Goal: Find specific page/section

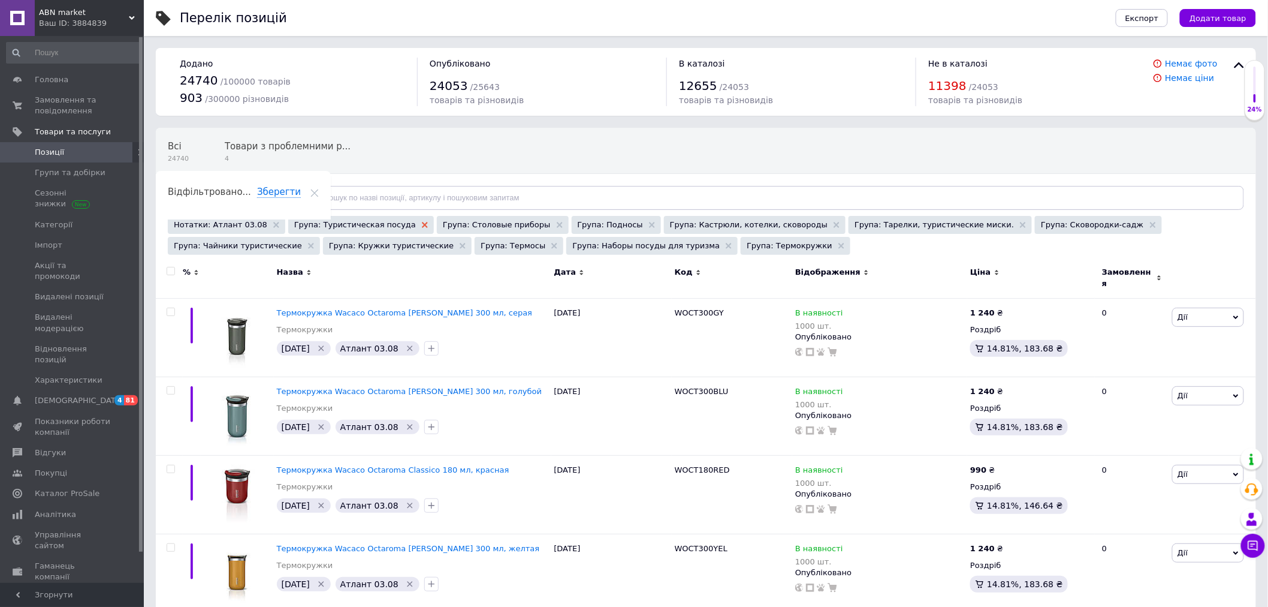
click at [422, 224] on use at bounding box center [425, 225] width 6 height 6
click at [378, 224] on div "Група: Столовые приборы" at bounding box center [353, 225] width 131 height 18
click at [408, 224] on use at bounding box center [411, 225] width 6 height 6
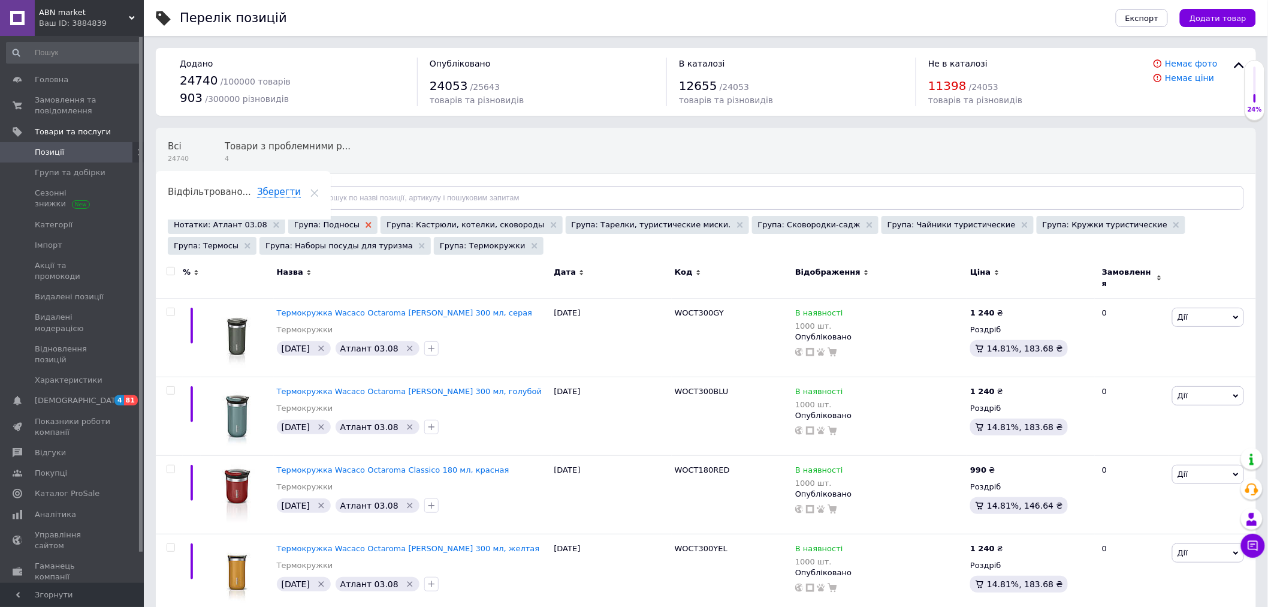
click at [366, 225] on icon at bounding box center [369, 225] width 6 height 6
click at [458, 224] on icon at bounding box center [461, 225] width 6 height 6
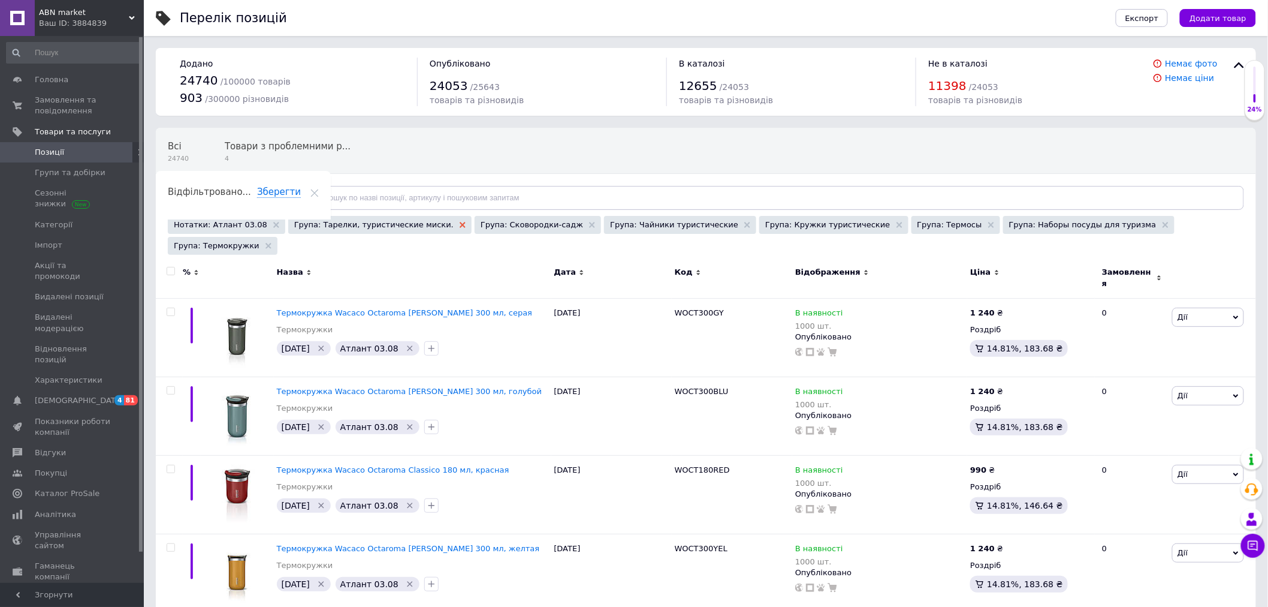
click at [460, 224] on use at bounding box center [463, 225] width 6 height 6
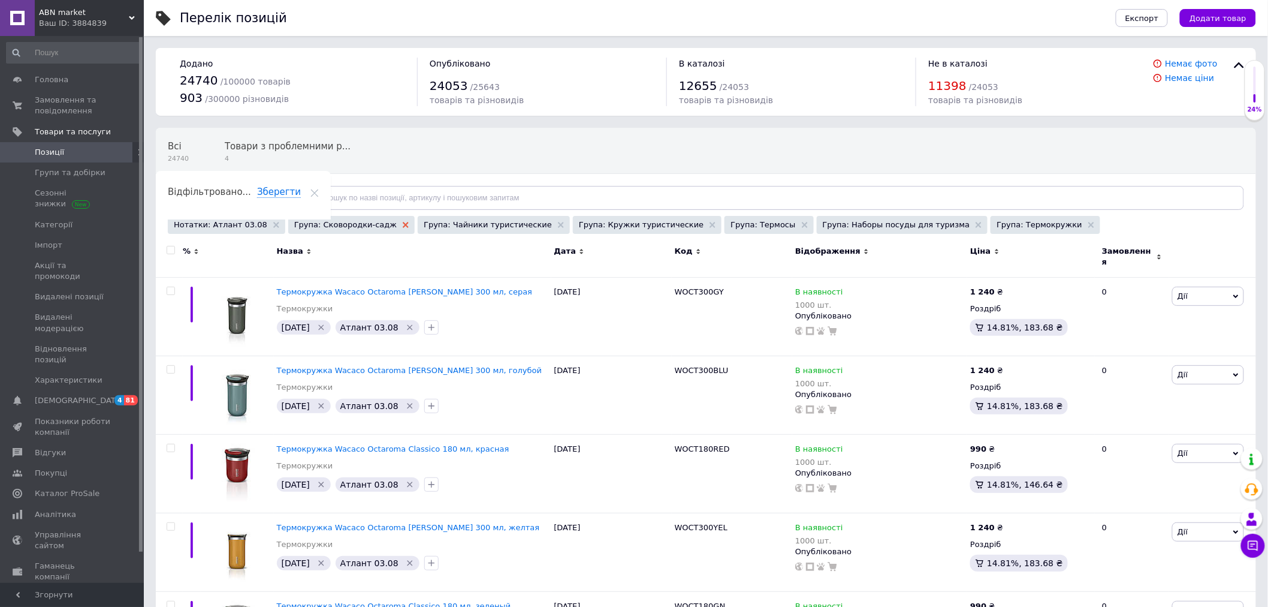
click at [403, 225] on icon at bounding box center [406, 225] width 6 height 6
click at [429, 225] on icon at bounding box center [432, 225] width 6 height 6
click at [425, 225] on icon at bounding box center [428, 225] width 6 height 6
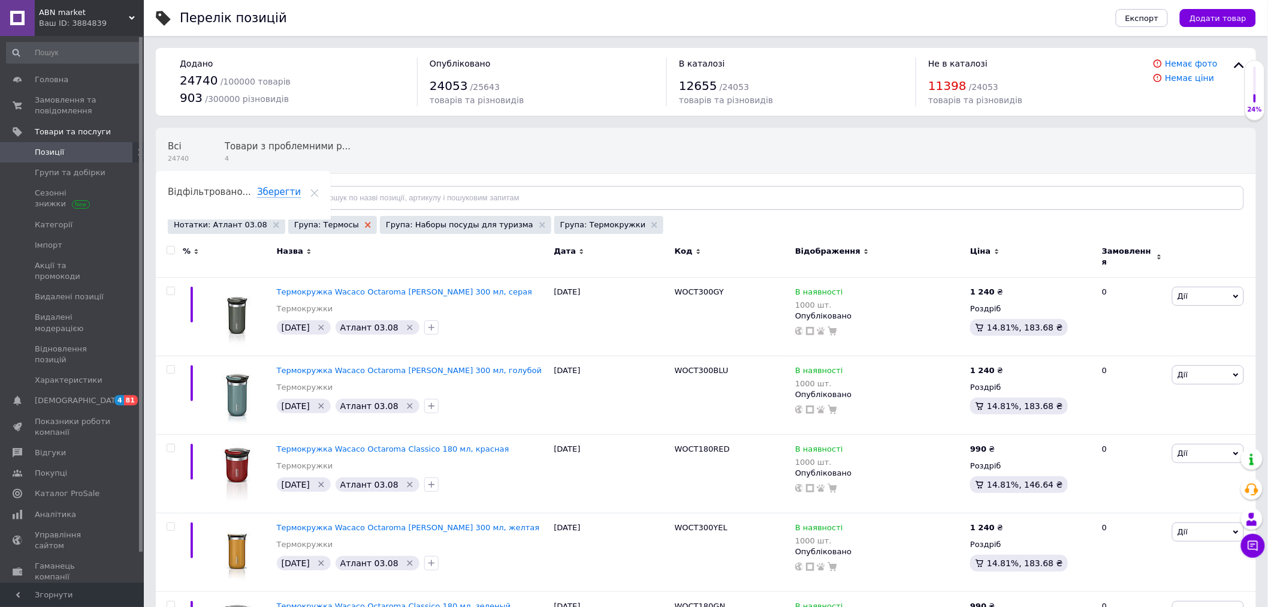
click at [365, 222] on icon at bounding box center [368, 225] width 6 height 6
click at [448, 225] on icon at bounding box center [451, 225] width 6 height 6
click at [385, 226] on icon at bounding box center [388, 225] width 6 height 6
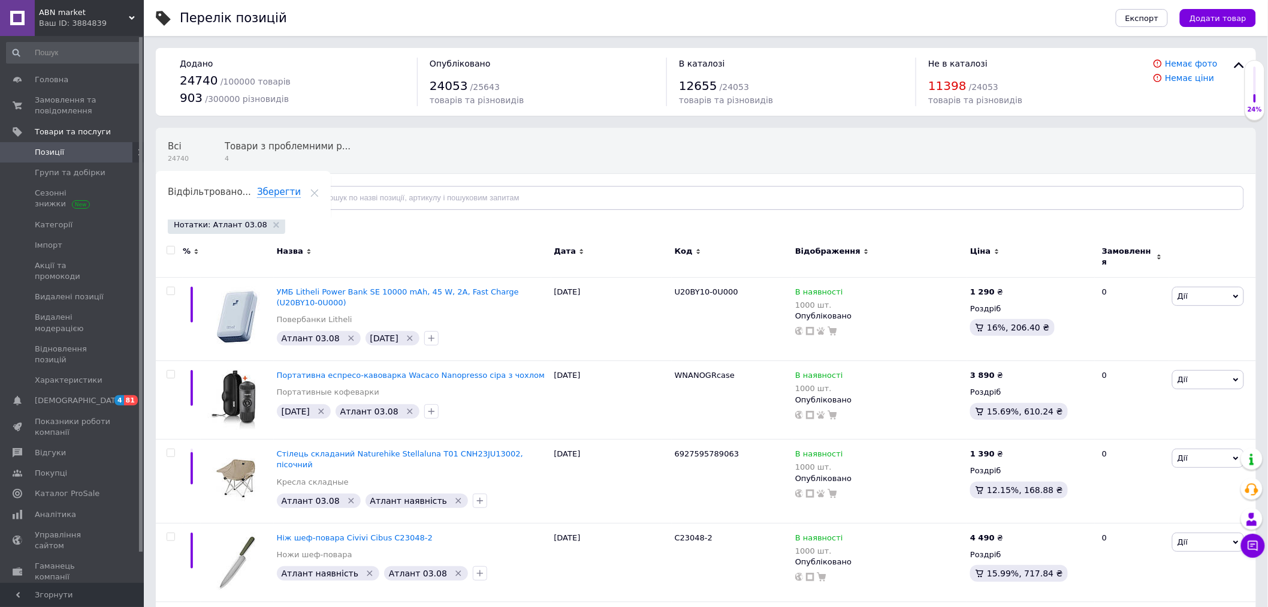
click at [247, 195] on span "Відфільтруйте товари" at bounding box center [225, 197] width 91 height 9
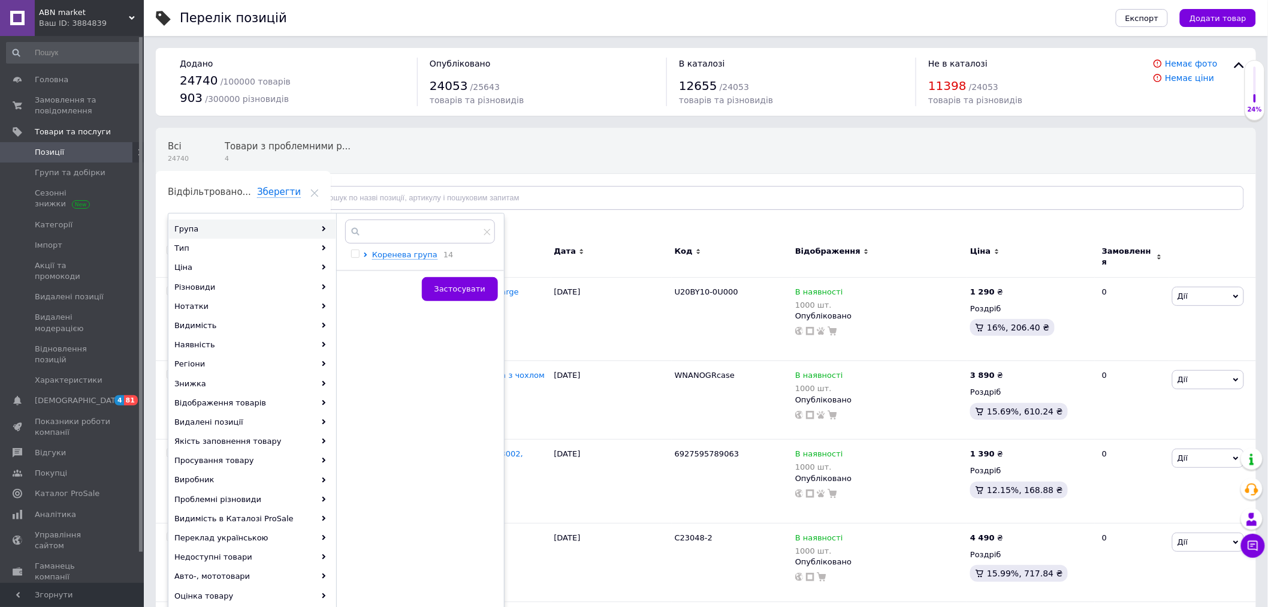
click at [364, 251] on div at bounding box center [367, 254] width 9 height 11
click at [363, 253] on icon at bounding box center [365, 254] width 5 height 5
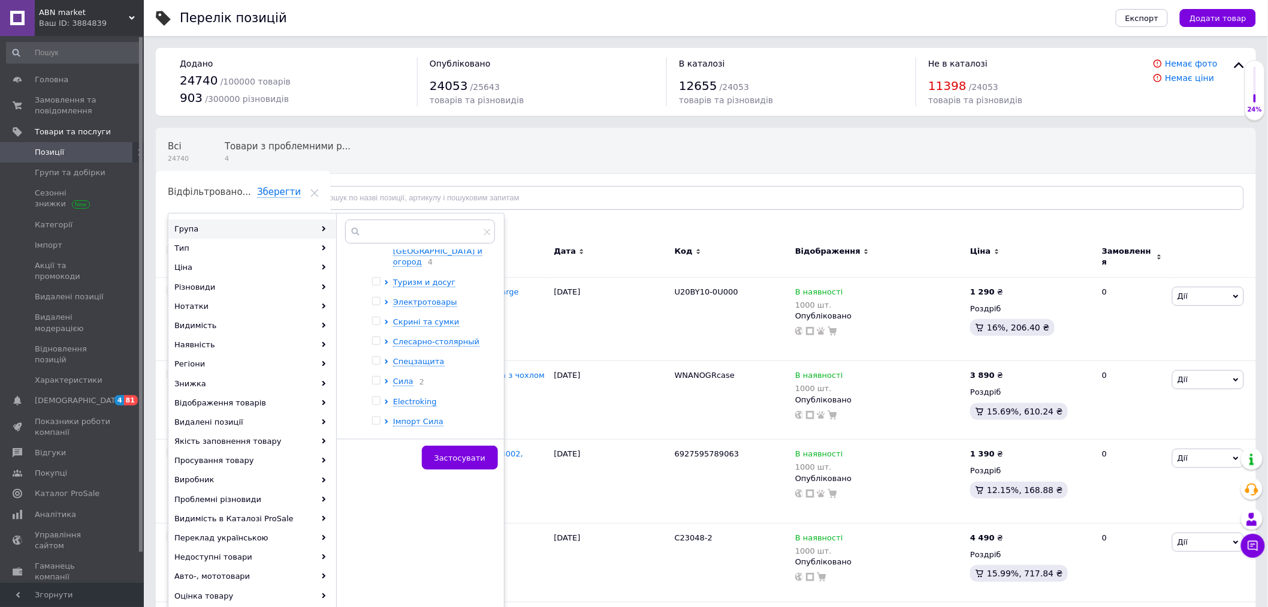
scroll to position [188, 0]
click at [385, 396] on icon at bounding box center [386, 398] width 5 height 5
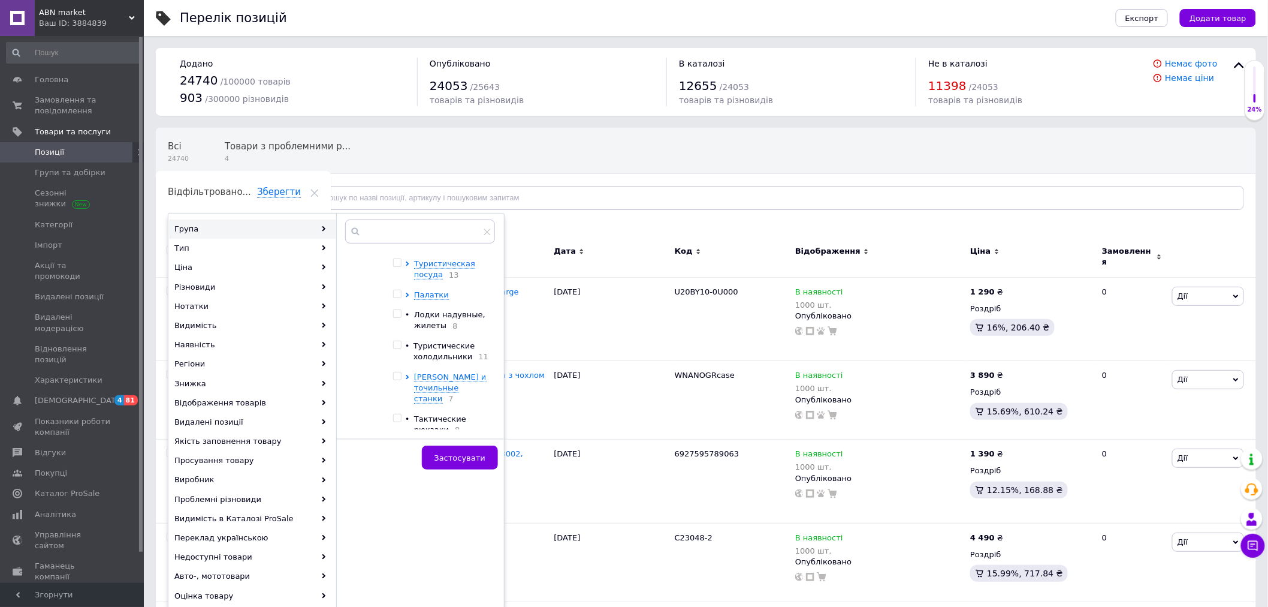
scroll to position [721, 0]
click at [406, 359] on icon at bounding box center [407, 361] width 3 height 5
click at [383, 299] on input "checkbox" at bounding box center [379, 295] width 8 height 8
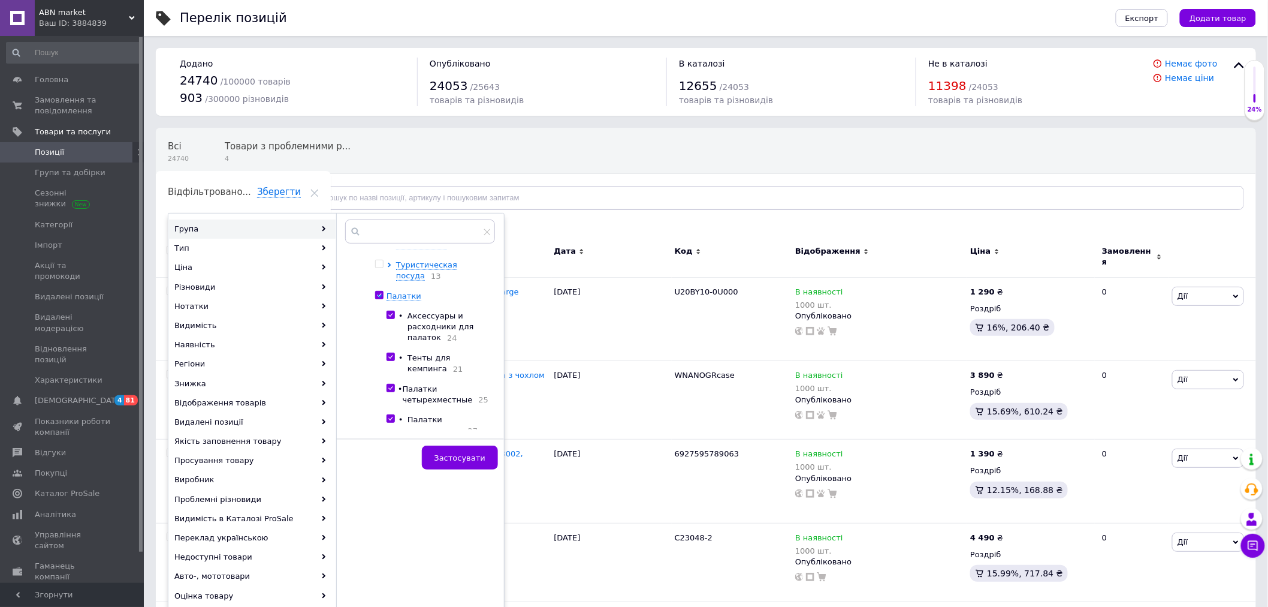
checkbox input "true"
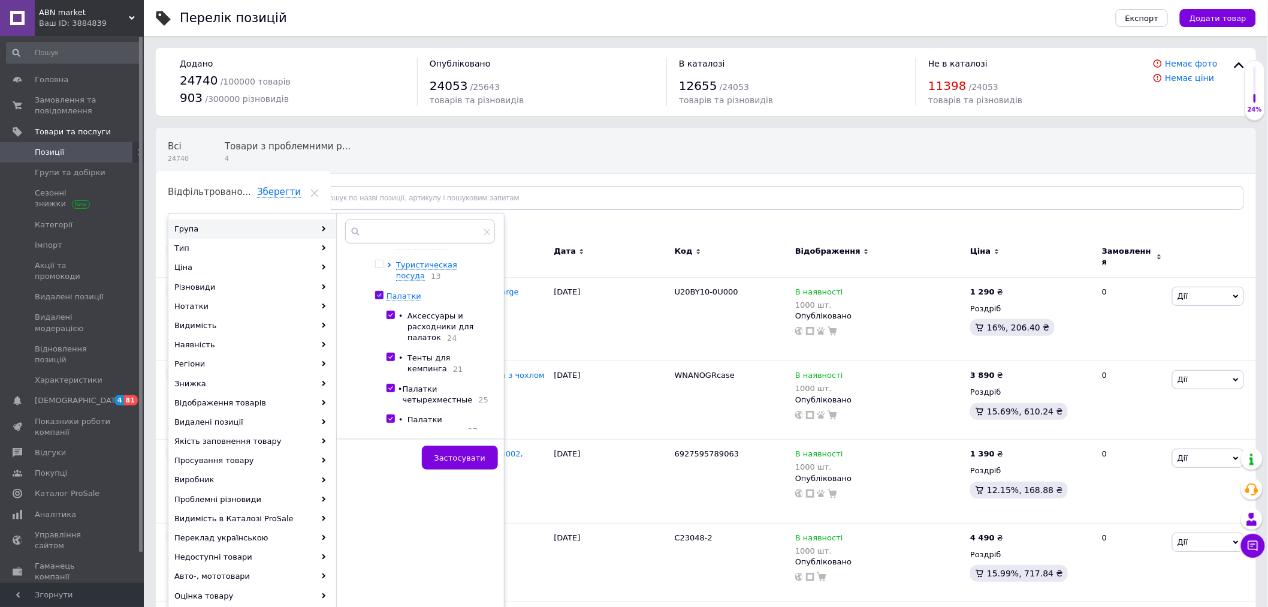
checkbox input "true"
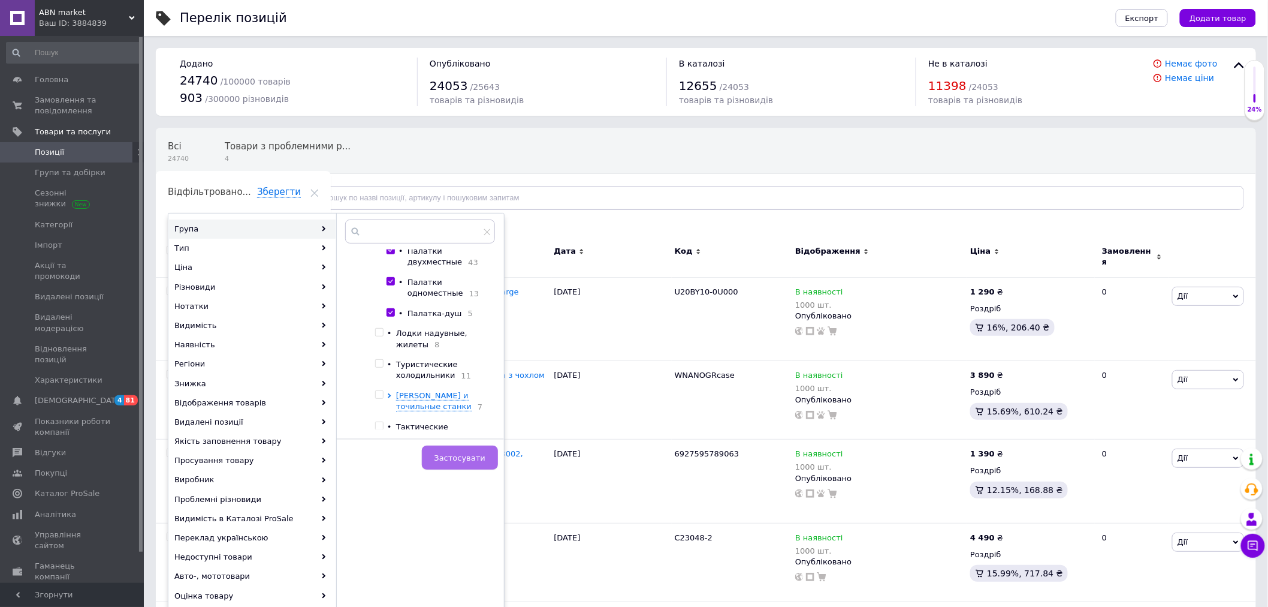
click at [454, 462] on span "Застосувати" at bounding box center [460, 457] width 51 height 9
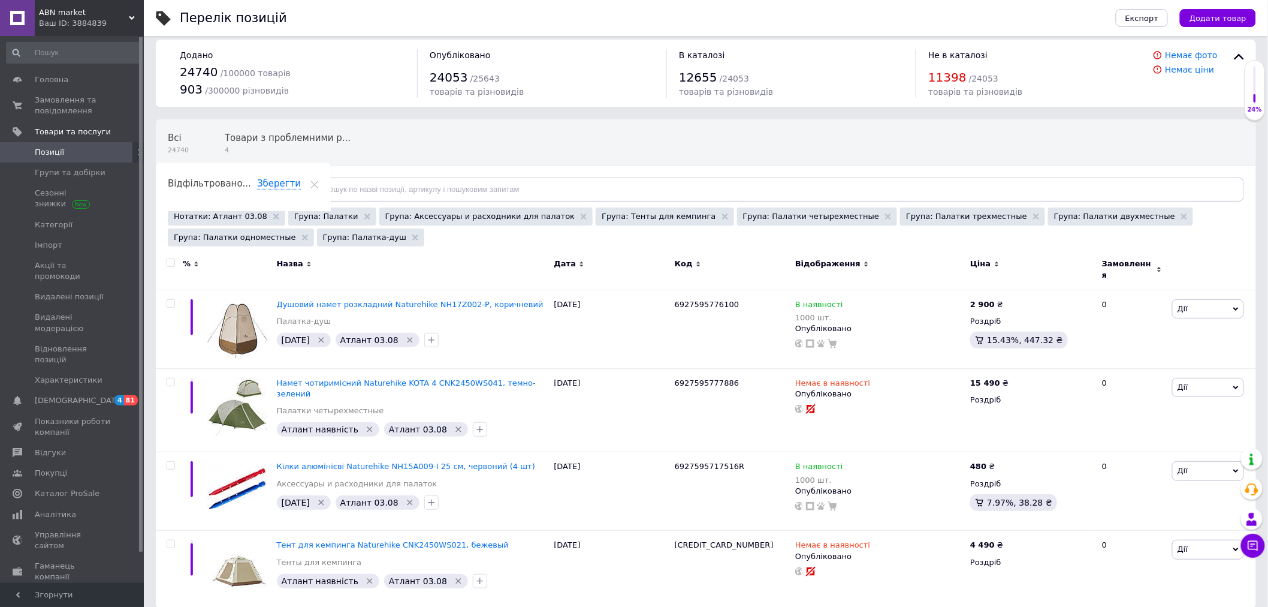
scroll to position [10, 0]
click at [364, 215] on icon at bounding box center [367, 215] width 6 height 6
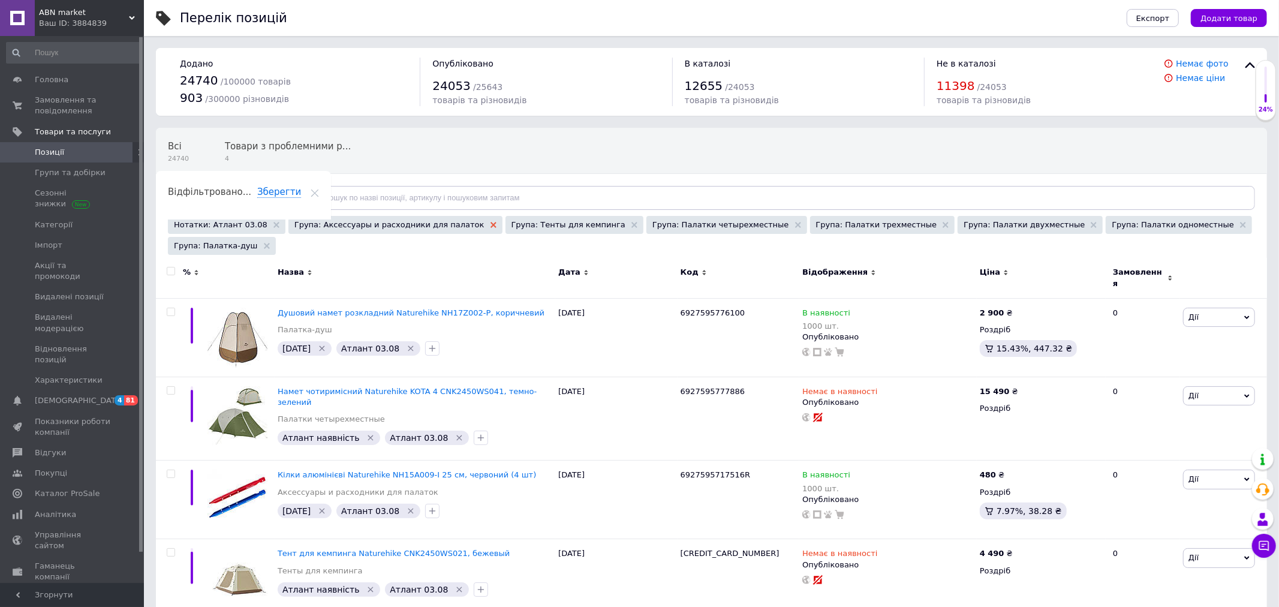
click at [490, 228] on icon at bounding box center [493, 225] width 6 height 6
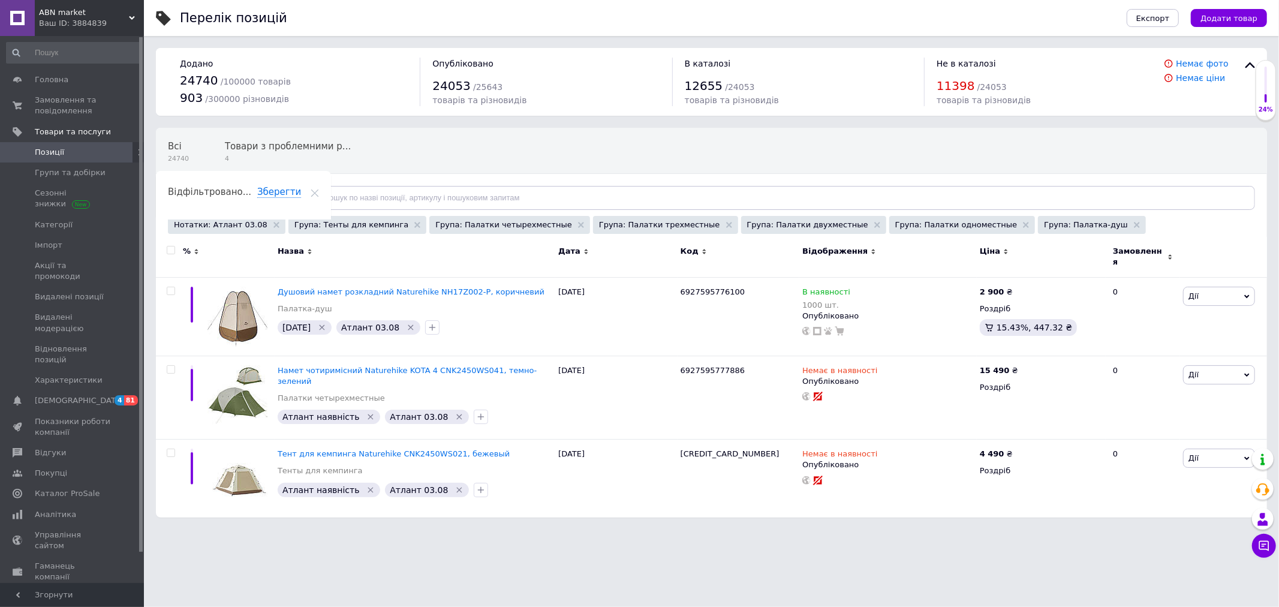
click at [384, 230] on div "Група: Тенты для кемпинга" at bounding box center [357, 225] width 138 height 18
click at [414, 227] on icon at bounding box center [417, 225] width 6 height 6
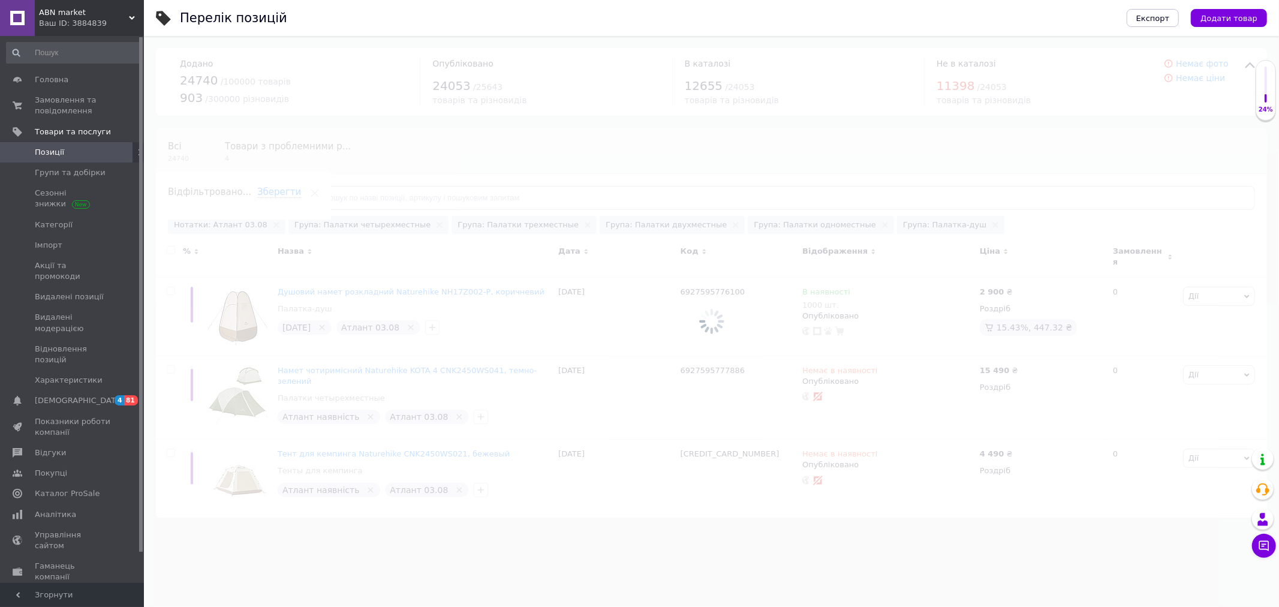
click at [400, 226] on div at bounding box center [711, 321] width 1135 height 571
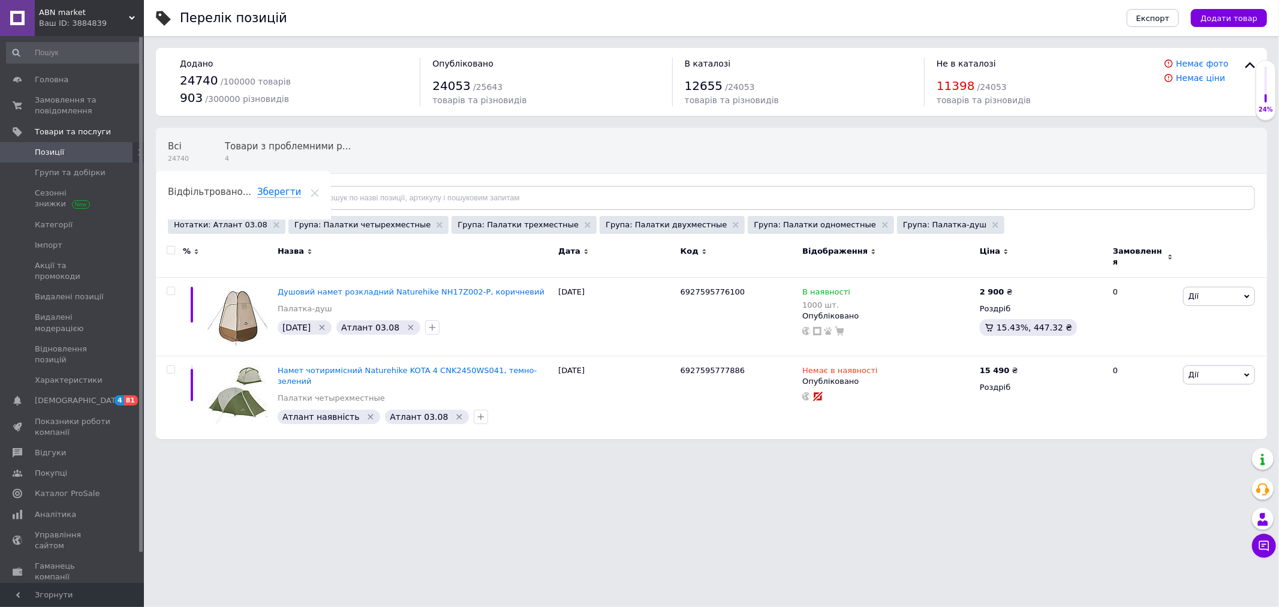
click at [436, 226] on use at bounding box center [439, 225] width 6 height 6
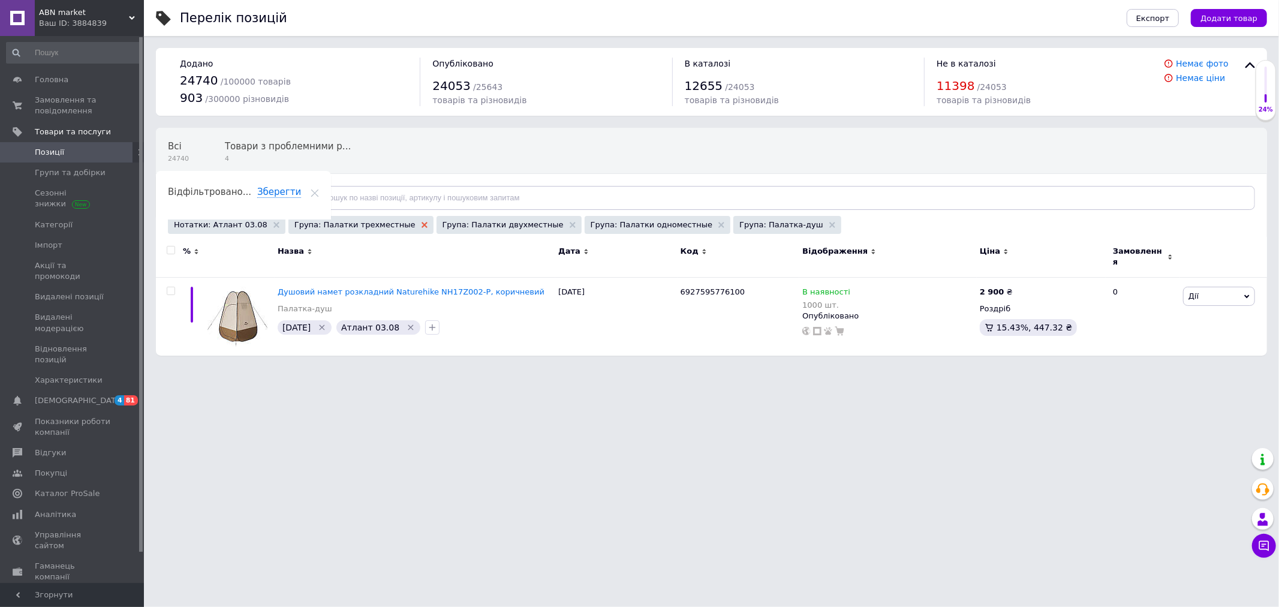
click at [421, 225] on use at bounding box center [424, 225] width 6 height 6
click at [421, 225] on icon at bounding box center [424, 225] width 6 height 6
click at [422, 225] on use at bounding box center [425, 225] width 6 height 6
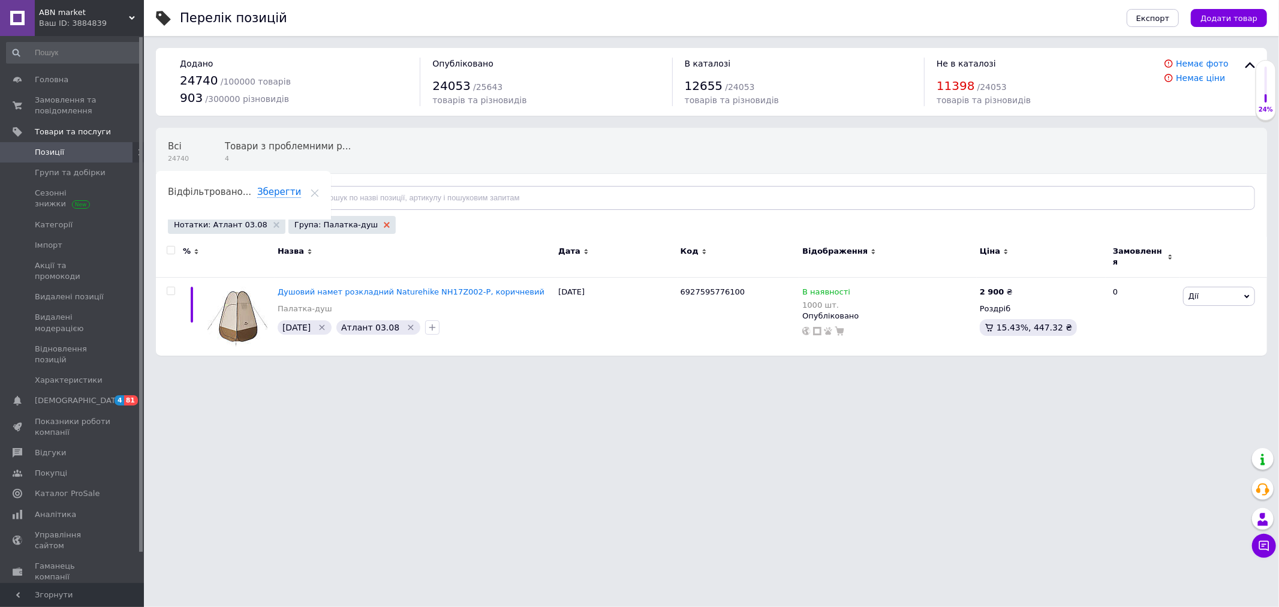
click at [384, 225] on use at bounding box center [387, 225] width 6 height 6
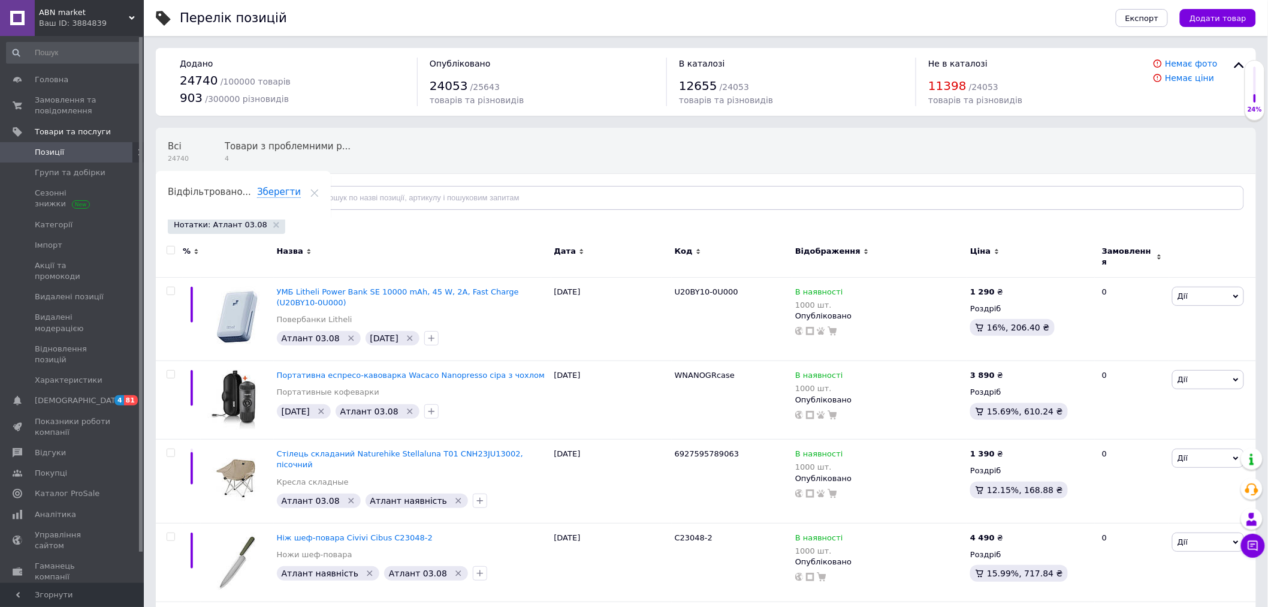
click at [249, 200] on span "Відфільтруйте товари" at bounding box center [225, 197] width 91 height 9
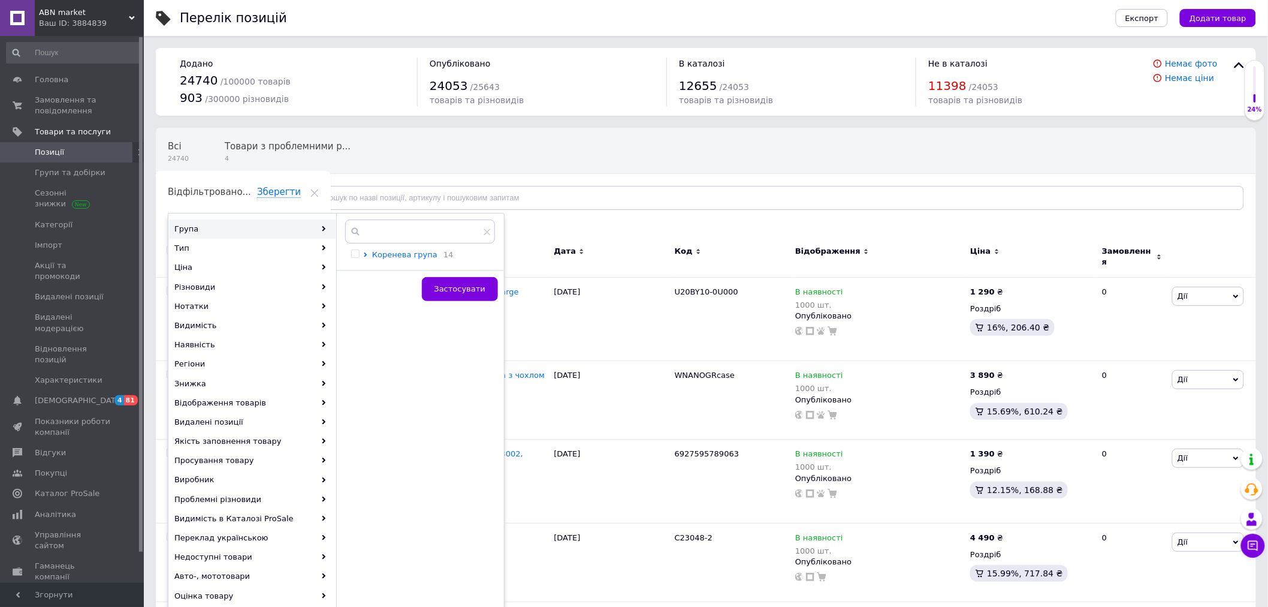
click at [364, 254] on icon at bounding box center [365, 254] width 5 height 5
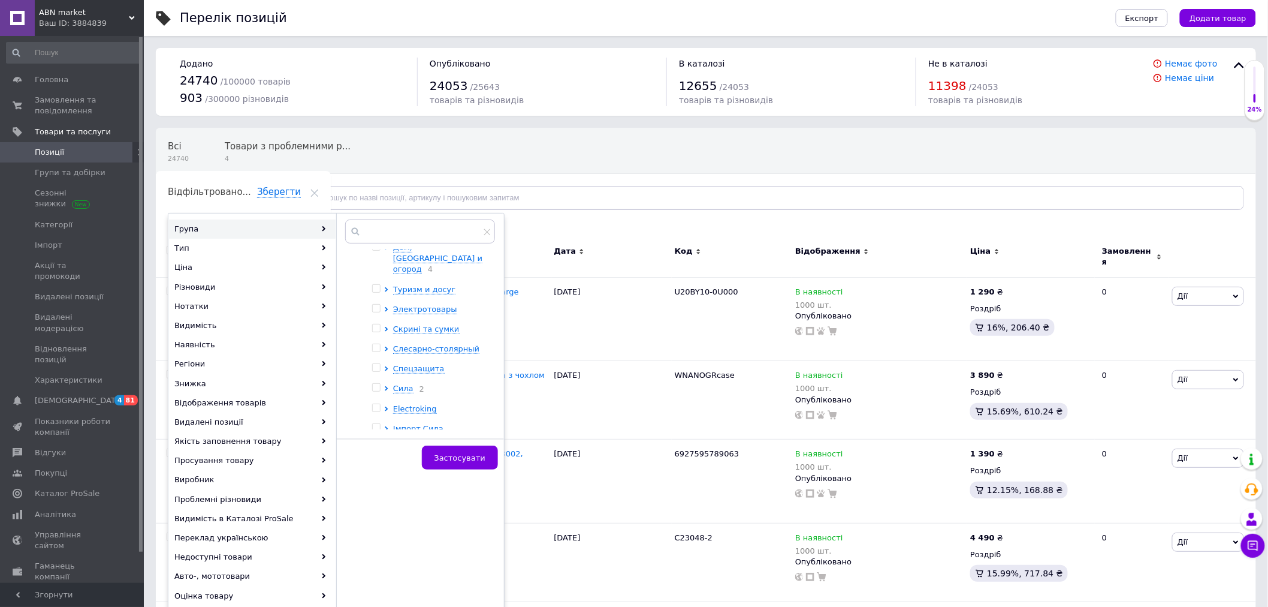
scroll to position [188, 0]
click at [387, 393] on li "Атлант туризма 2" at bounding box center [430, 398] width 116 height 11
click at [387, 396] on icon at bounding box center [386, 398] width 5 height 5
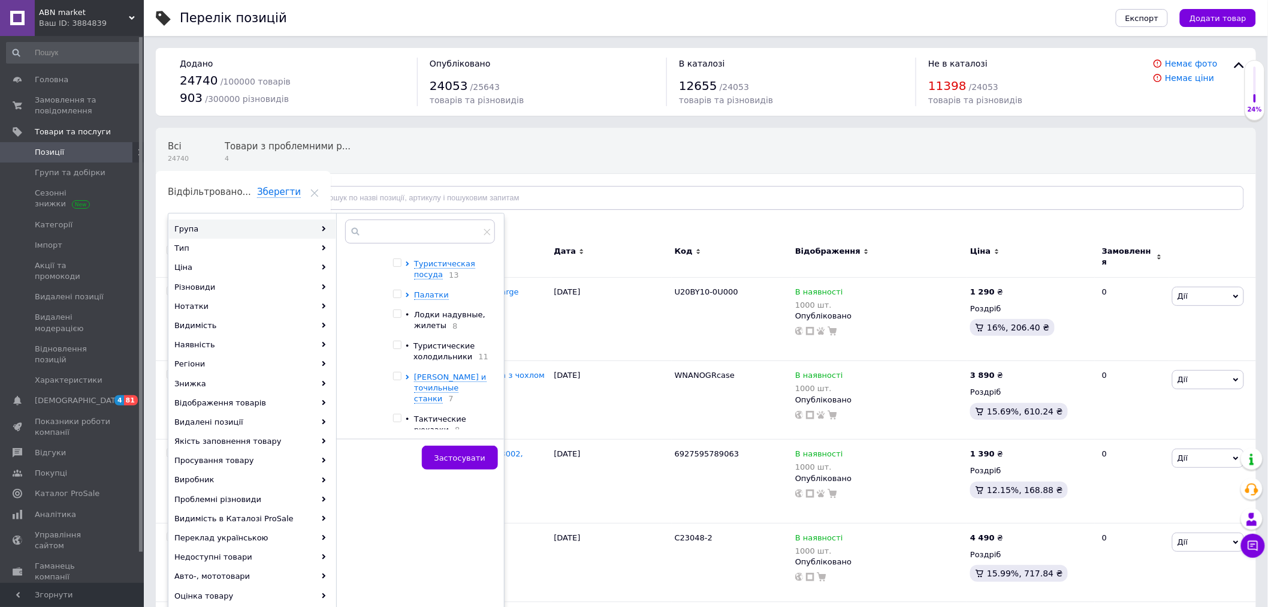
scroll to position [721, 0]
click at [399, 376] on div at bounding box center [399, 387] width 12 height 22
click at [400, 376] on input "checkbox" at bounding box center [397, 380] width 8 height 8
checkbox input "true"
click at [394, 408] on input "checkbox" at bounding box center [397, 412] width 8 height 8
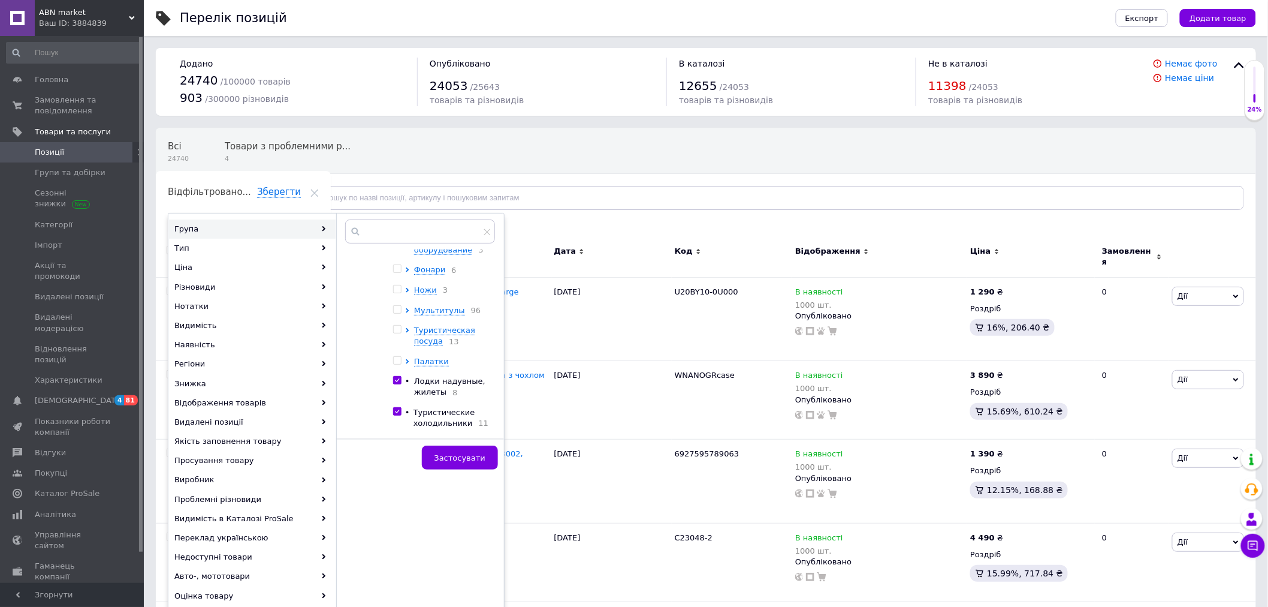
checkbox input "true"
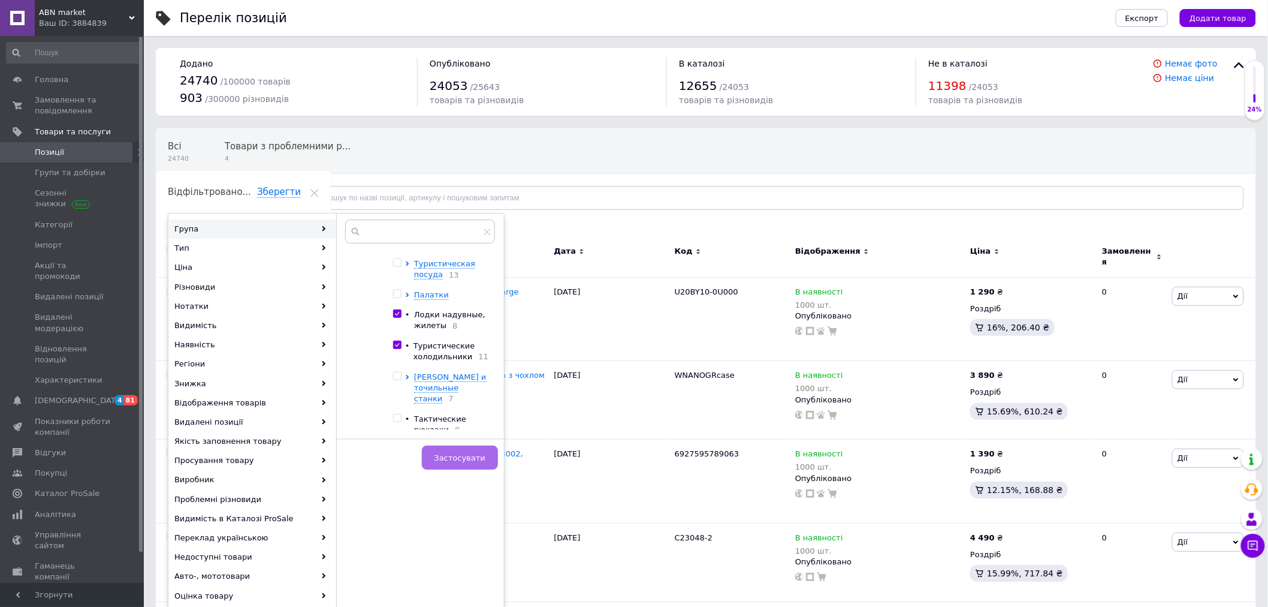
click at [442, 454] on span "Застосувати" at bounding box center [460, 457] width 51 height 9
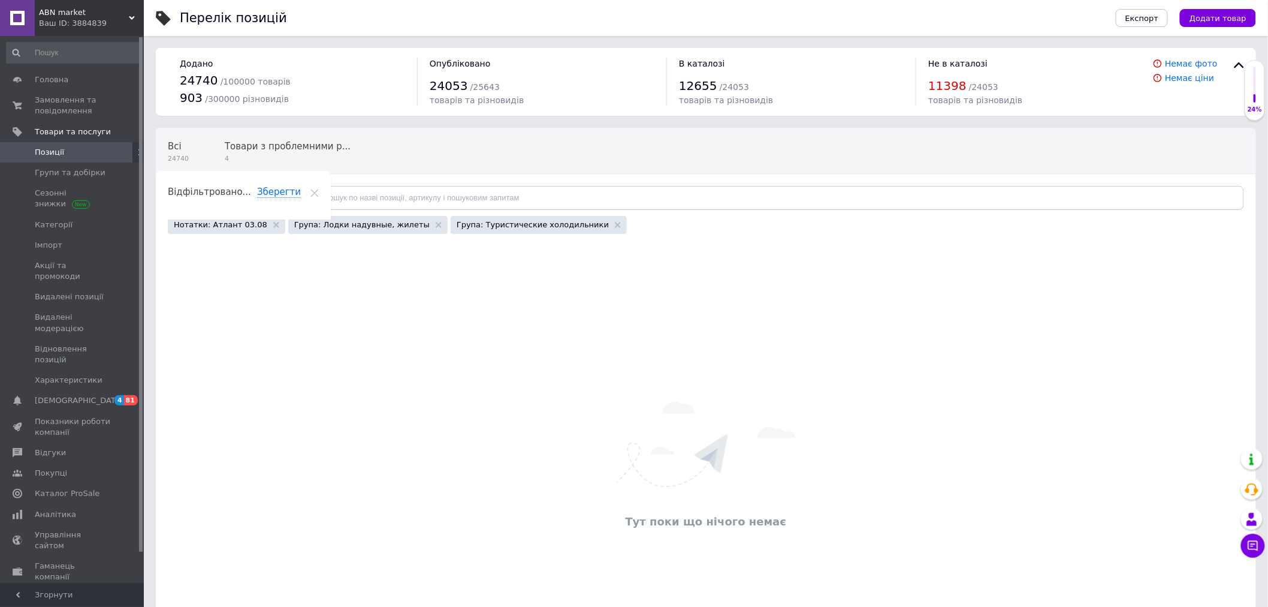
click at [398, 228] on div "Група: Лодки надувные, жилеты" at bounding box center [367, 225] width 159 height 18
click at [436, 224] on icon at bounding box center [439, 225] width 6 height 6
click at [453, 227] on icon at bounding box center [456, 225] width 6 height 6
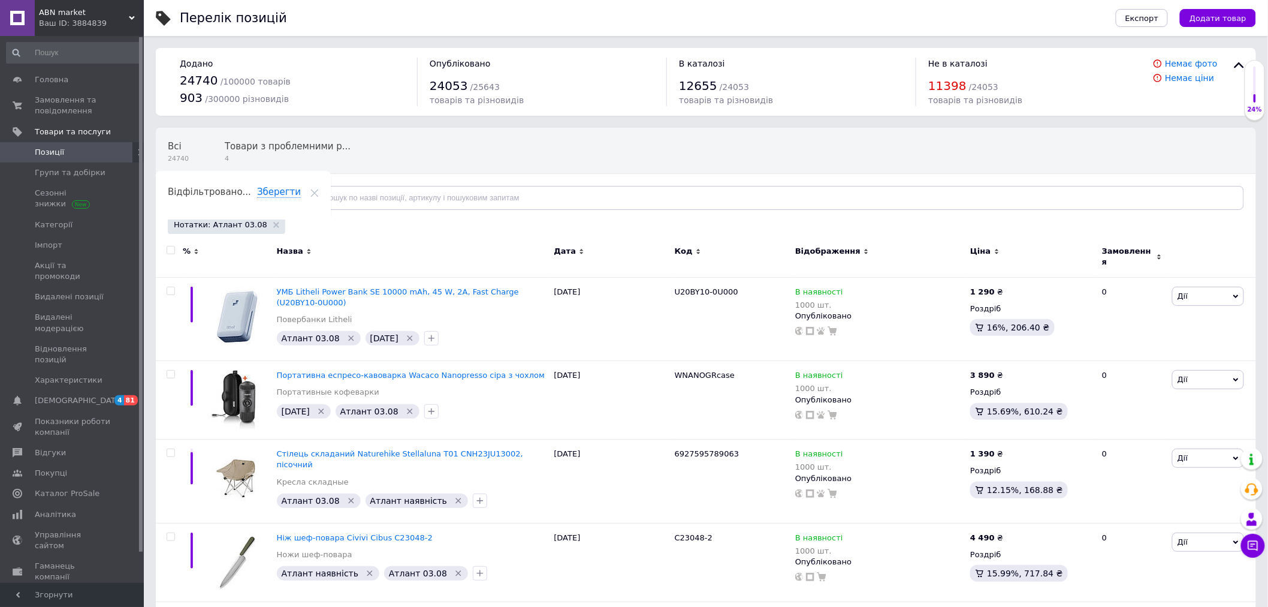
click at [278, 199] on icon at bounding box center [281, 198] width 6 height 6
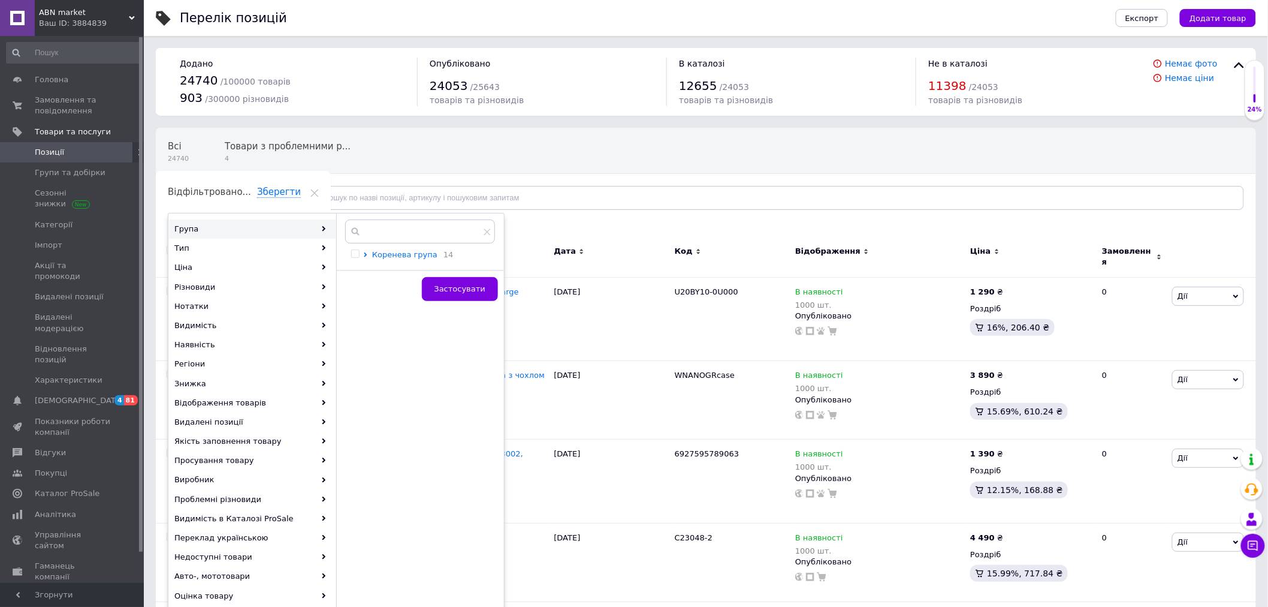
click at [366, 254] on icon at bounding box center [365, 254] width 3 height 5
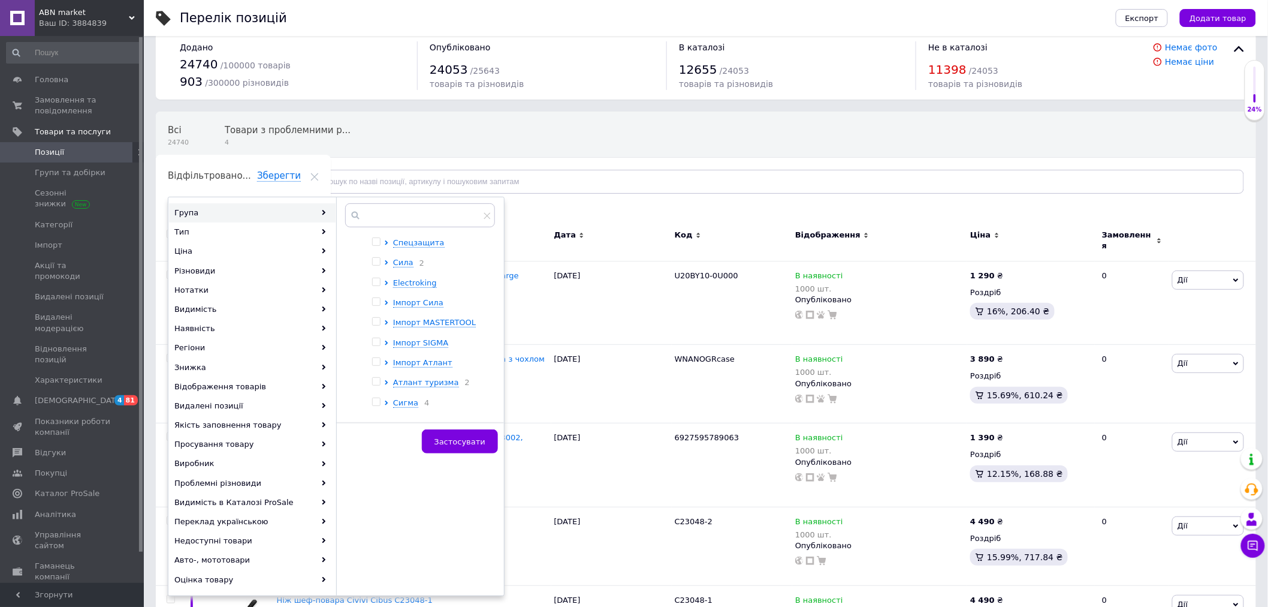
scroll to position [67, 0]
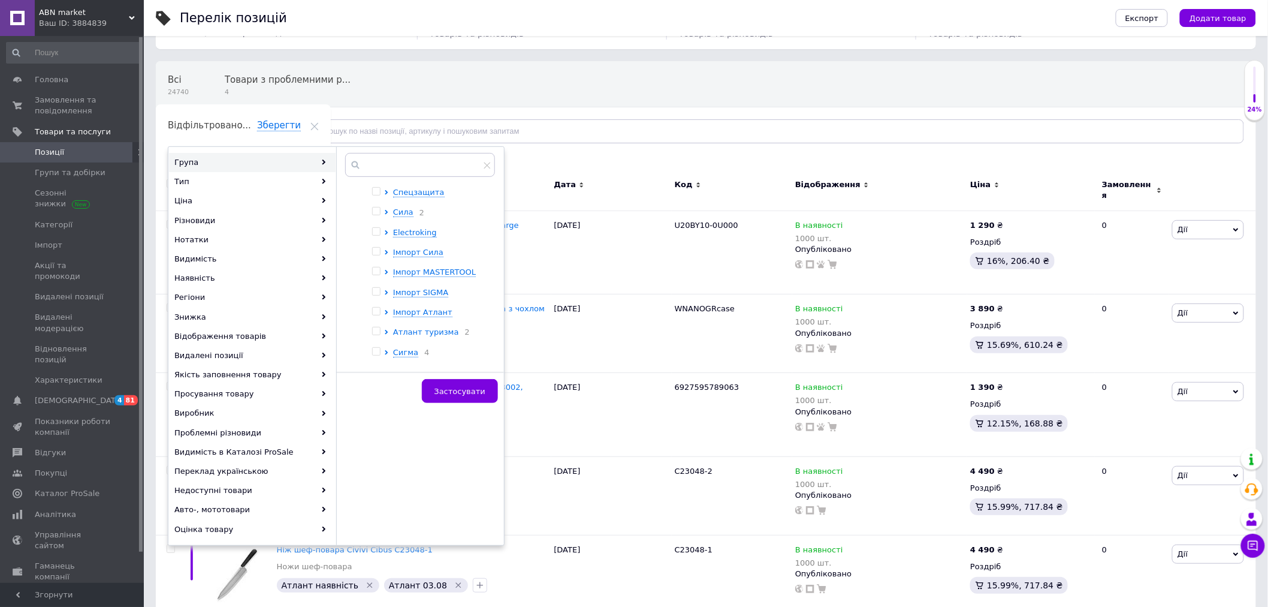
click at [385, 330] on icon at bounding box center [386, 332] width 5 height 5
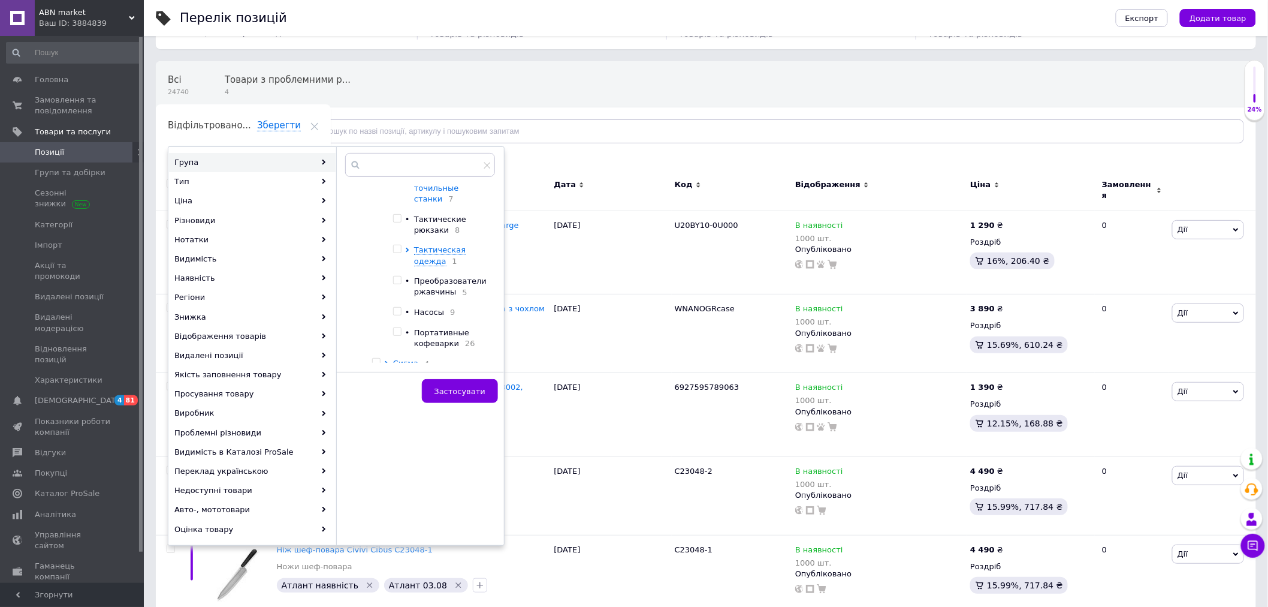
scroll to position [854, 0]
click at [409, 242] on icon at bounding box center [407, 244] width 5 height 5
click at [632, 68] on div "Всі 24740 Товари з проблемними р... 4 Ok Відфільтровано... Зберегти" at bounding box center [706, 108] width 1101 height 99
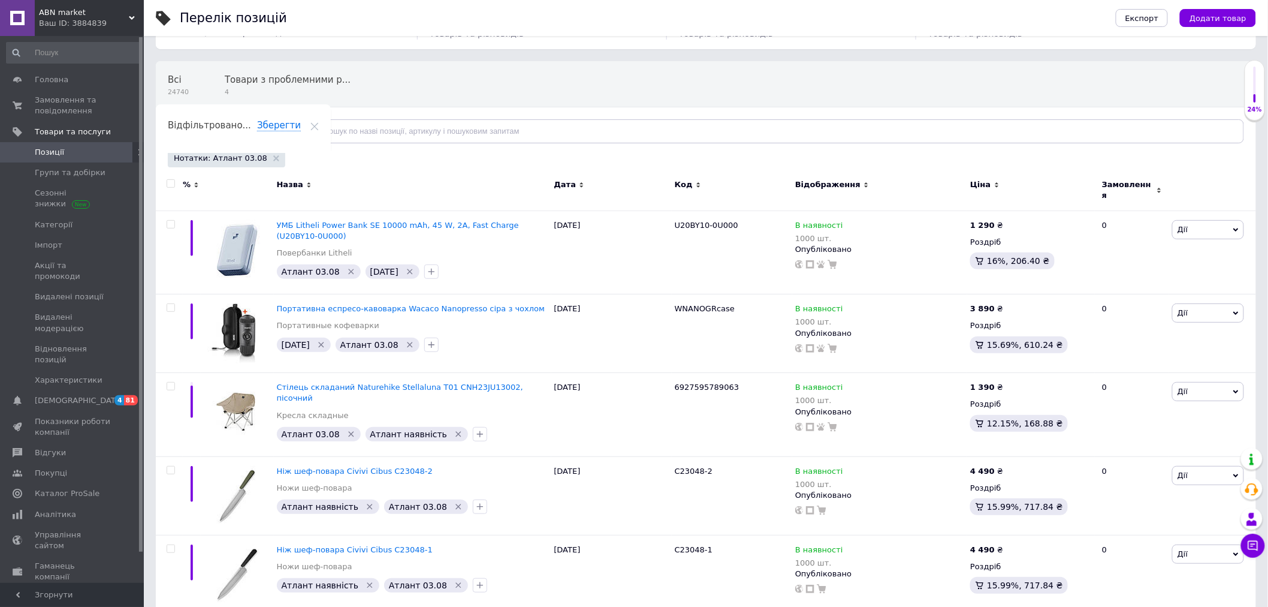
click at [228, 135] on span "Відфільтруйте товари" at bounding box center [225, 130] width 91 height 9
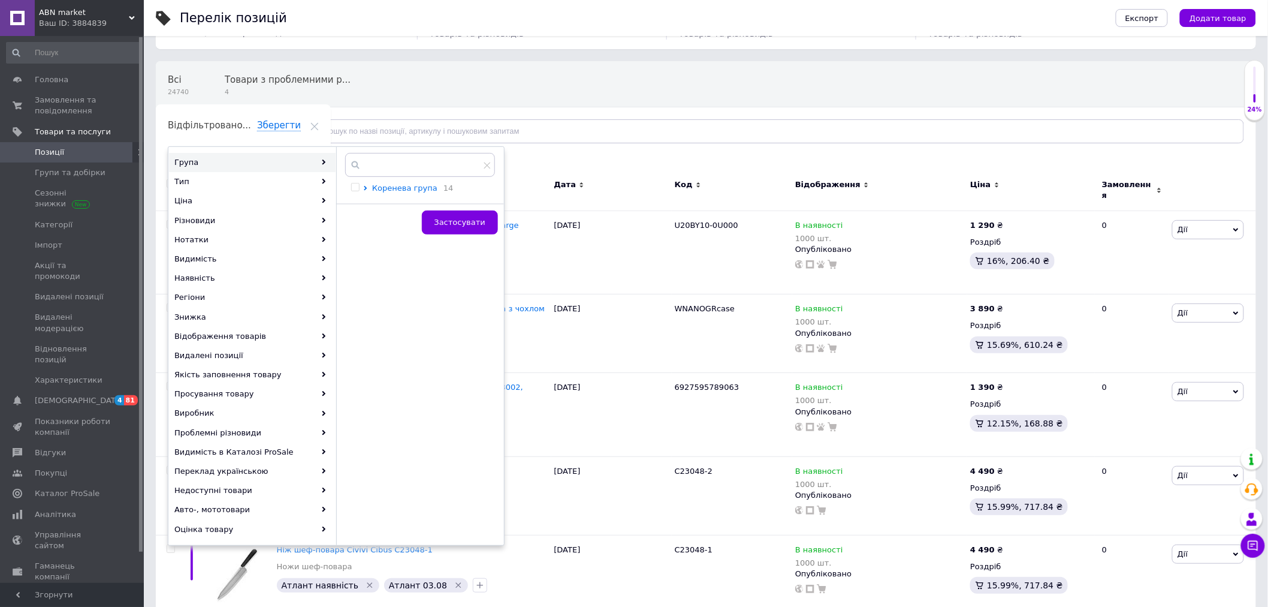
click at [366, 188] on icon at bounding box center [365, 188] width 5 height 5
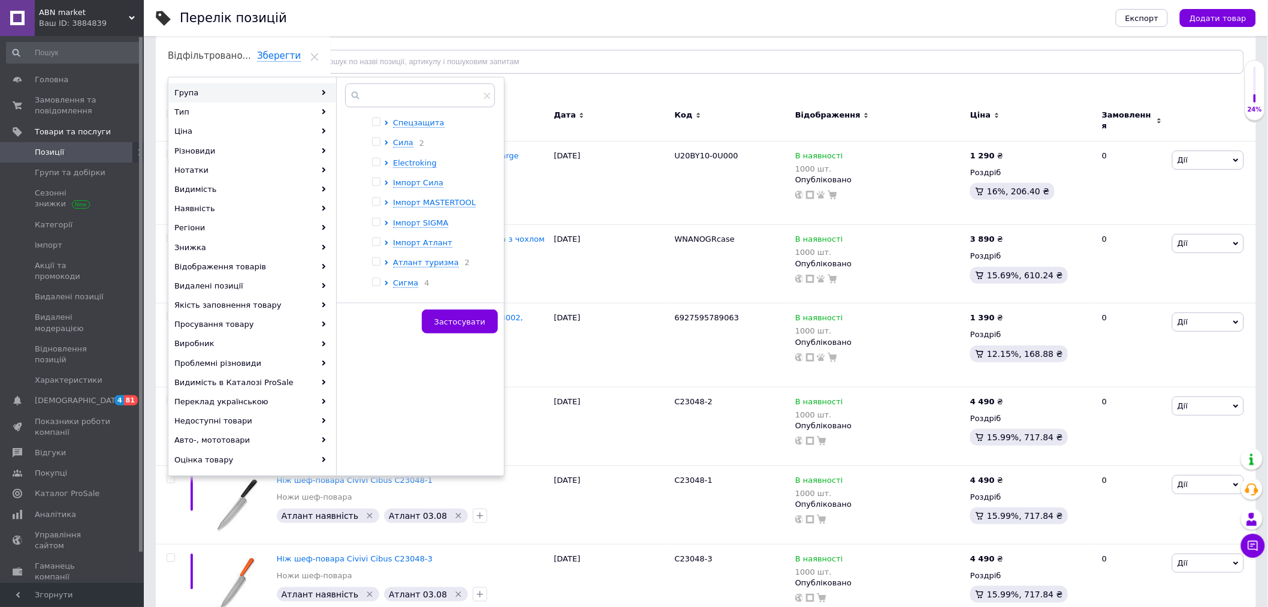
scroll to position [133, 0]
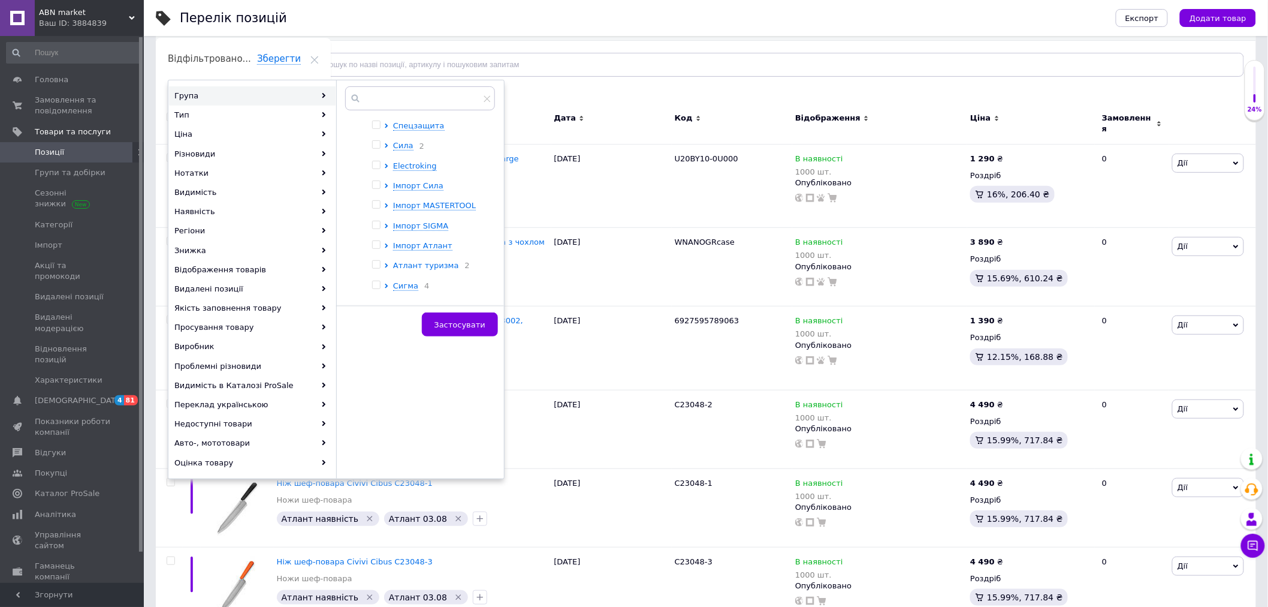
click at [385, 263] on icon at bounding box center [386, 265] width 5 height 5
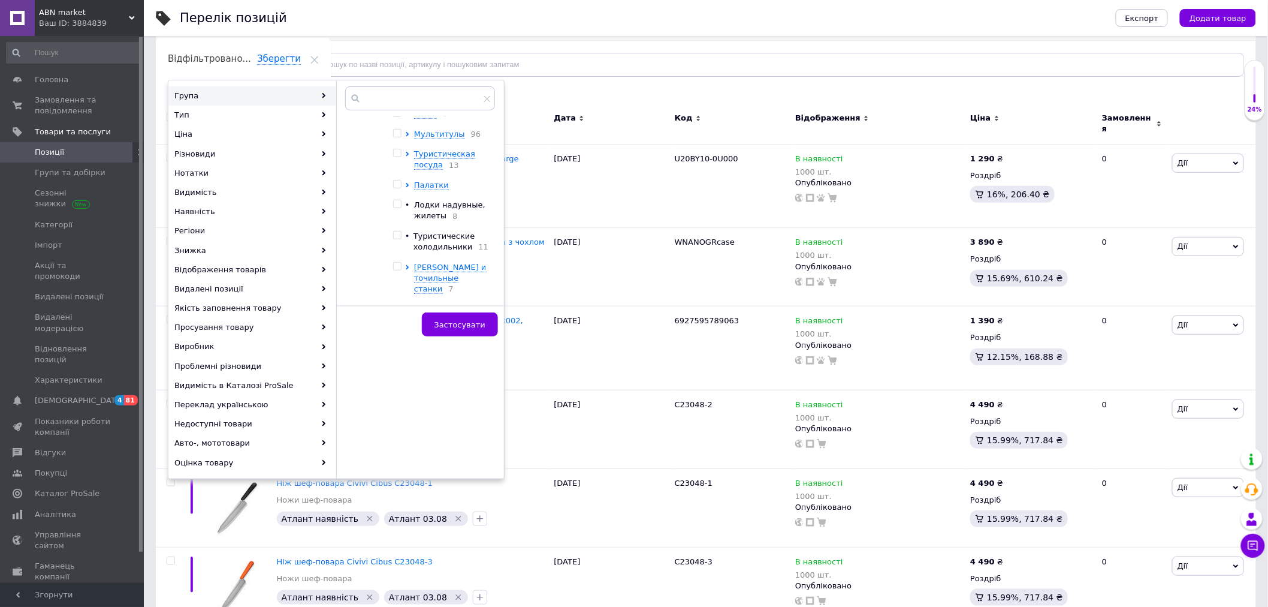
scroll to position [788, 0]
click at [406, 242] on icon at bounding box center [407, 244] width 5 height 5
drag, startPoint x: 556, startPoint y: 83, endPoint x: 532, endPoint y: 5, distance: 81.5
click at [554, 73] on div "Всі 24740 Товари з проблемними р... 4 Ok Відфільтровано... Зберегти Нічого не з…" at bounding box center [706, 49] width 1101 height 109
